Goal: Task Accomplishment & Management: Manage account settings

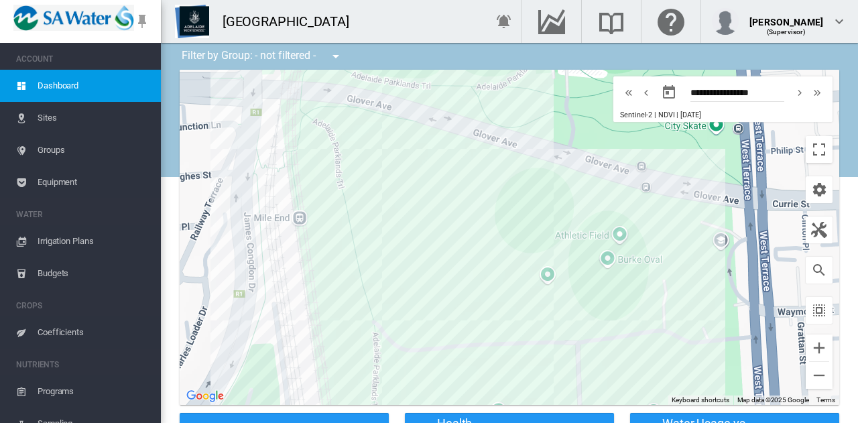
click at [72, 243] on span "Irrigation Plans" at bounding box center [94, 241] width 113 height 32
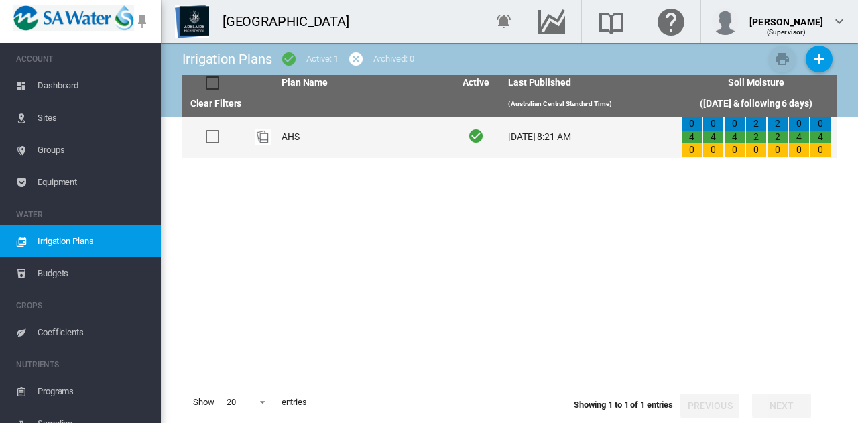
click at [295, 141] on td "AHS" at bounding box center [362, 137] width 173 height 41
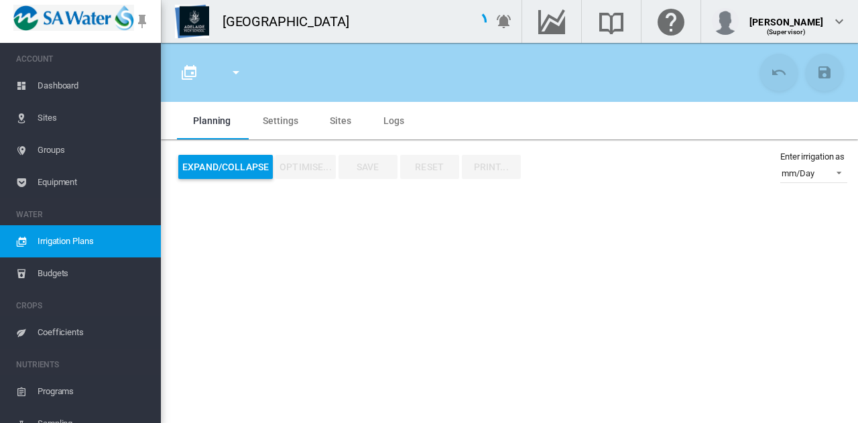
type input "***"
type input "*"
type input "****"
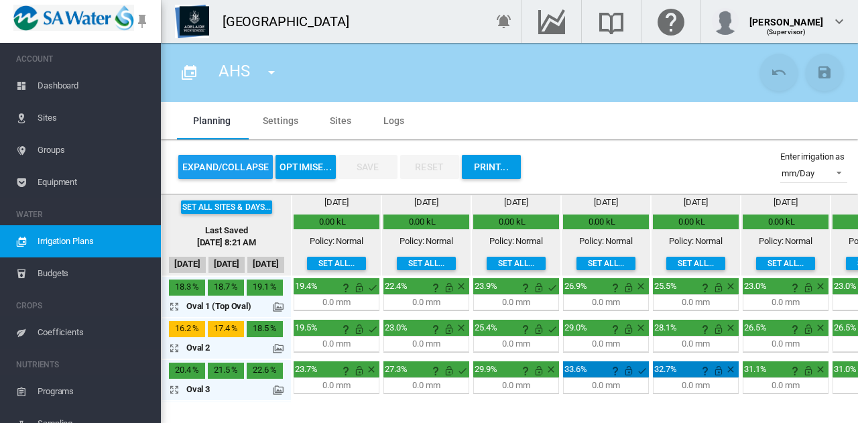
click at [247, 164] on button "Expand/Collapse" at bounding box center [225, 167] width 95 height 24
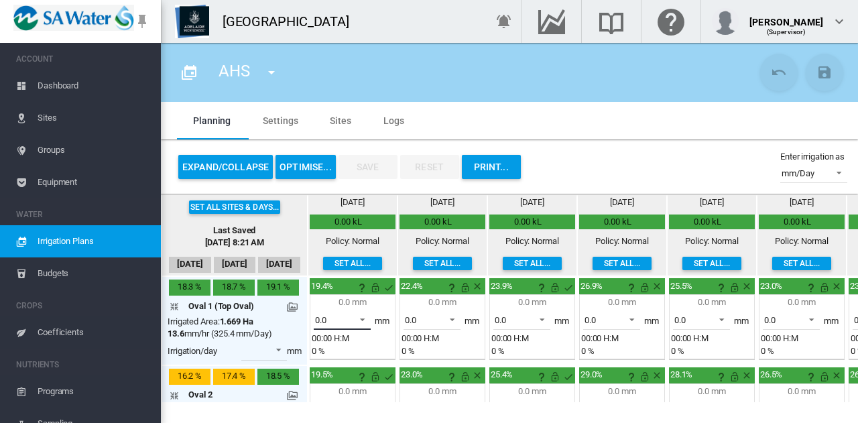
click at [364, 322] on span at bounding box center [359, 318] width 16 height 12
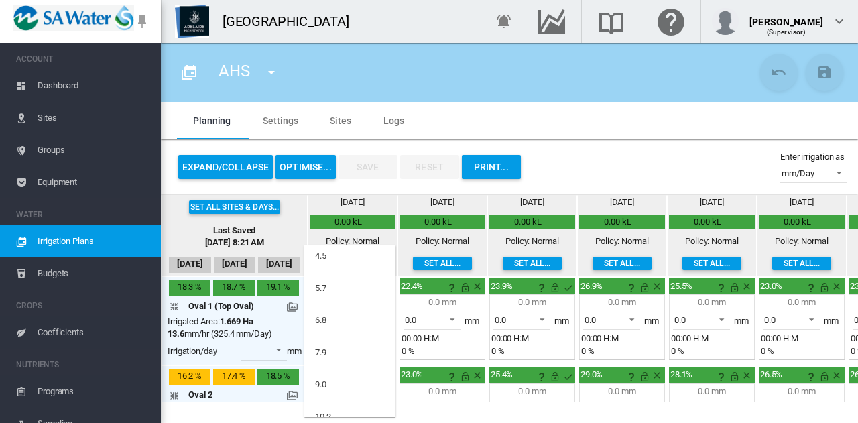
scroll to position [68, 0]
click at [364, 322] on md-option "7.9" at bounding box center [349, 322] width 91 height 32
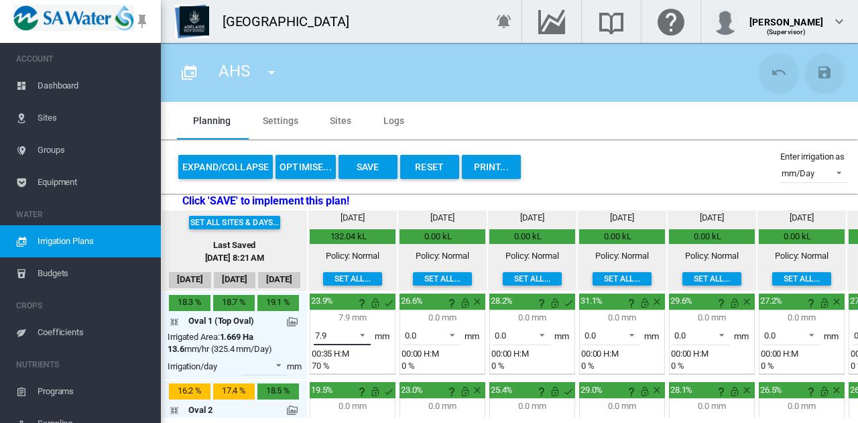
click at [365, 335] on span at bounding box center [359, 334] width 16 height 12
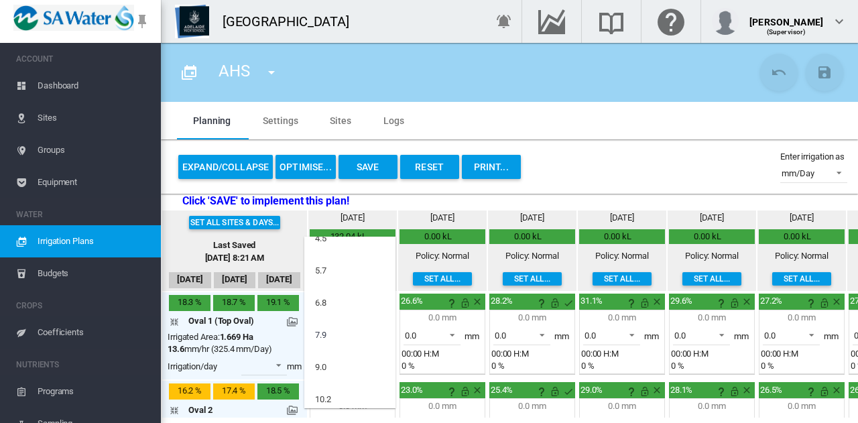
scroll to position [103, 0]
click at [354, 344] on md-option "10.2" at bounding box center [349, 343] width 91 height 32
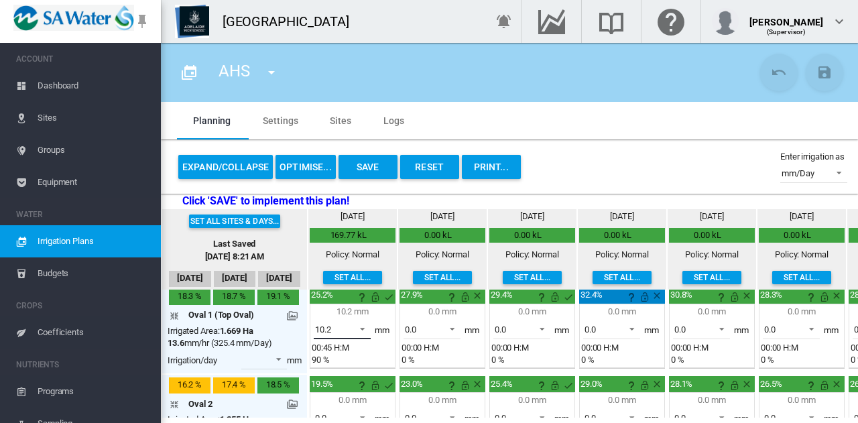
scroll to position [0, 0]
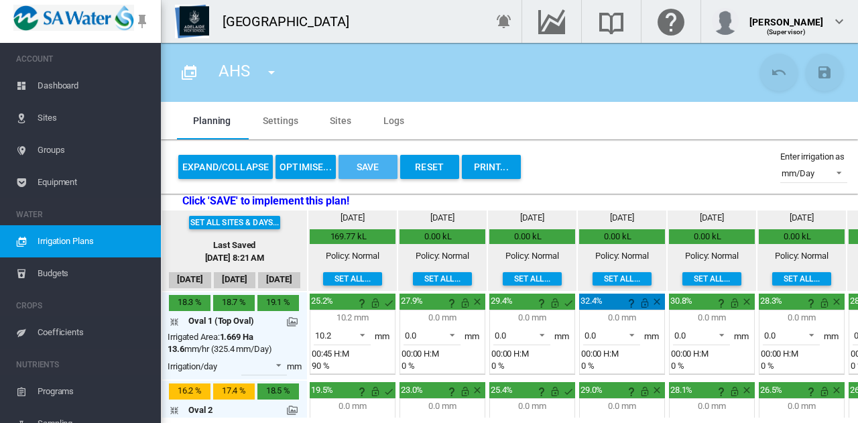
click at [363, 168] on button "Save" at bounding box center [368, 167] width 59 height 24
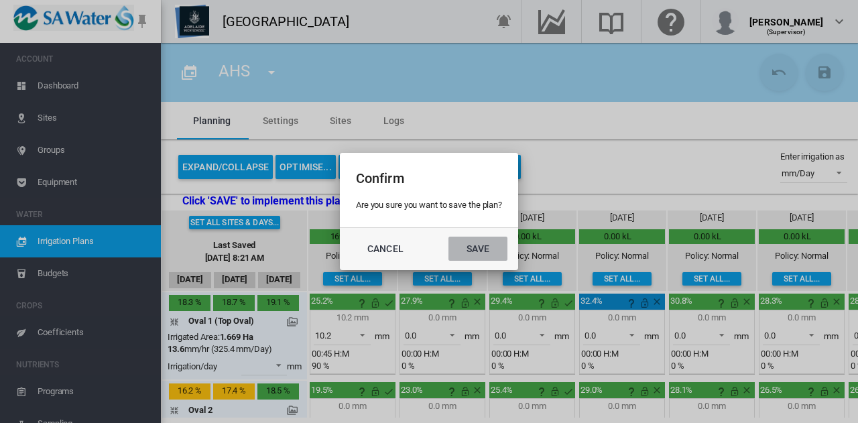
click at [485, 251] on button "Save" at bounding box center [477, 249] width 59 height 24
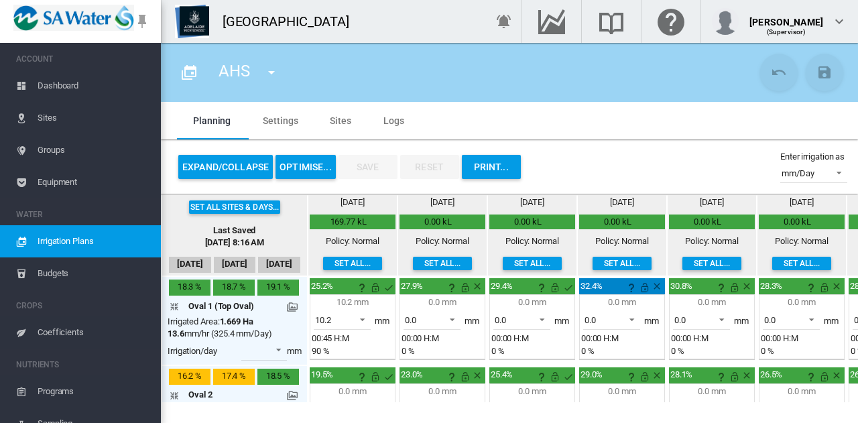
click at [54, 123] on span "Sites" at bounding box center [94, 118] width 113 height 32
